Goal: Task Accomplishment & Management: Manage account settings

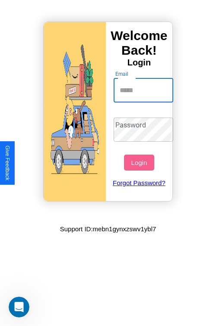
click at [144, 90] on input "Email" at bounding box center [143, 90] width 60 height 24
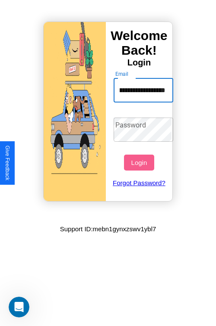
scroll to position [0, 47]
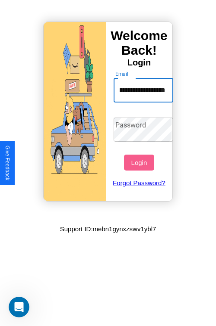
type input "**********"
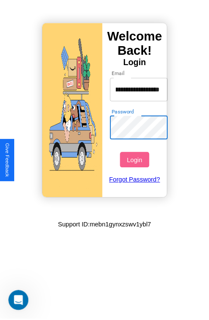
scroll to position [0, 0]
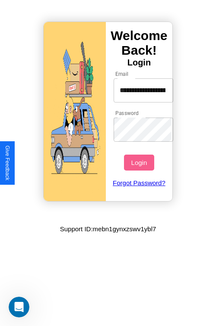
click at [140, 163] on button "Login" at bounding box center [139, 163] width 30 height 16
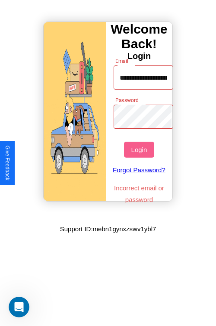
click at [140, 150] on button "Login" at bounding box center [139, 150] width 30 height 16
